Goal: Navigation & Orientation: Find specific page/section

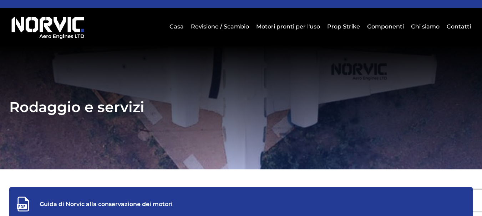
scroll to position [36, 0]
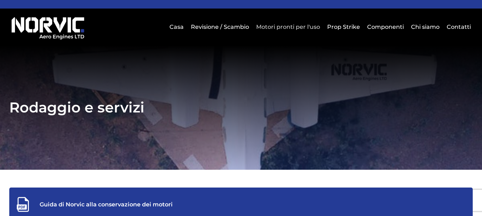
click at [295, 27] on link "Motori pronti per l'uso" at bounding box center [287, 26] width 67 height 17
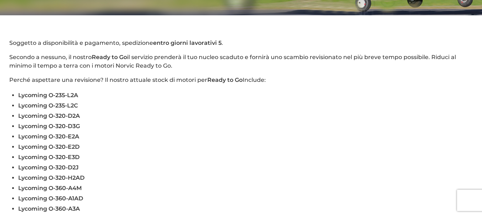
scroll to position [178, 0]
